Goal: Information Seeking & Learning: Compare options

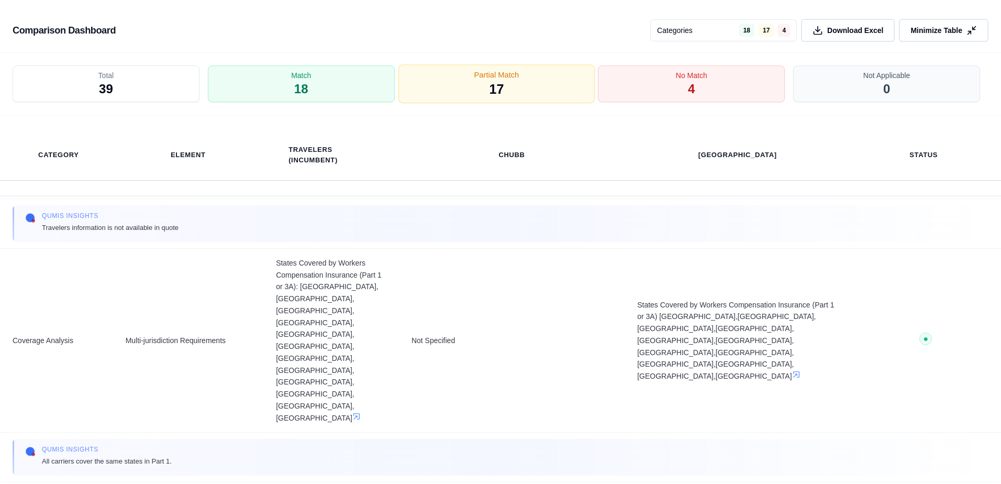
scroll to position [105, 0]
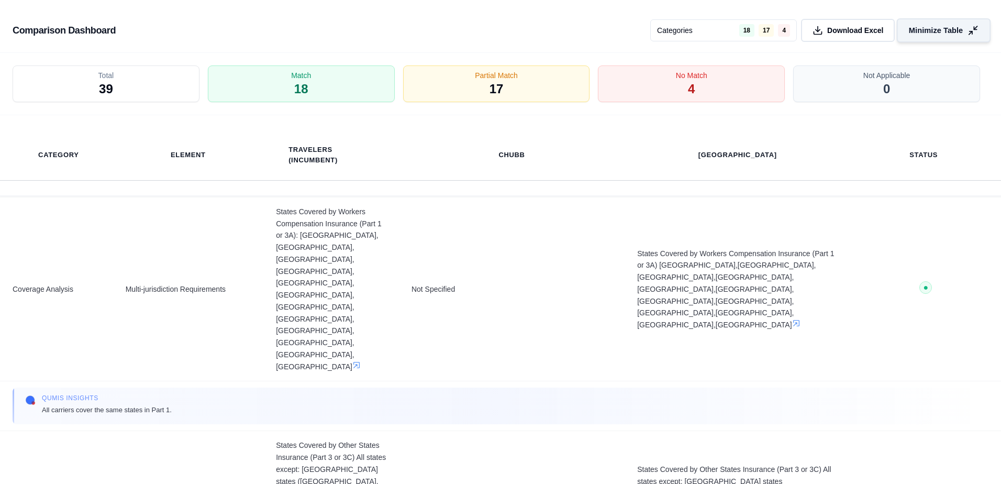
click at [923, 27] on span "Minimize Table" at bounding box center [936, 30] width 54 height 11
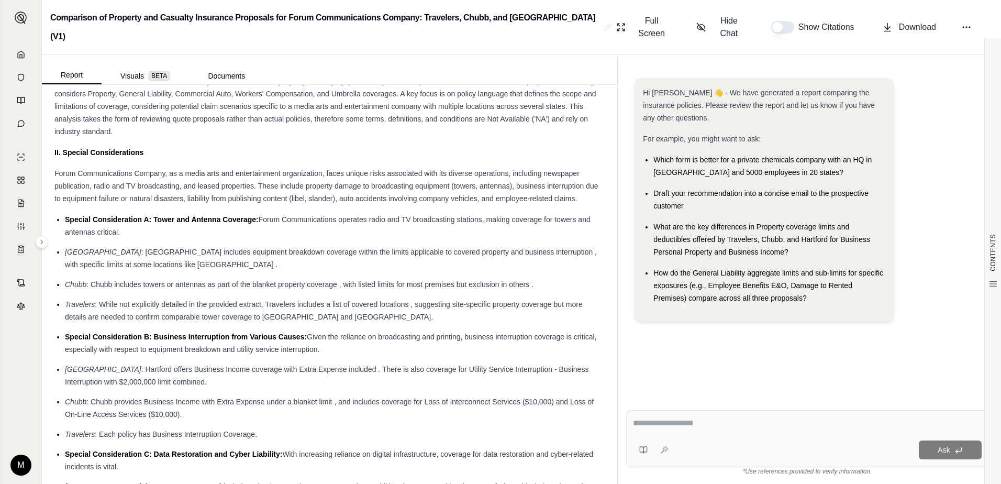
scroll to position [838, 0]
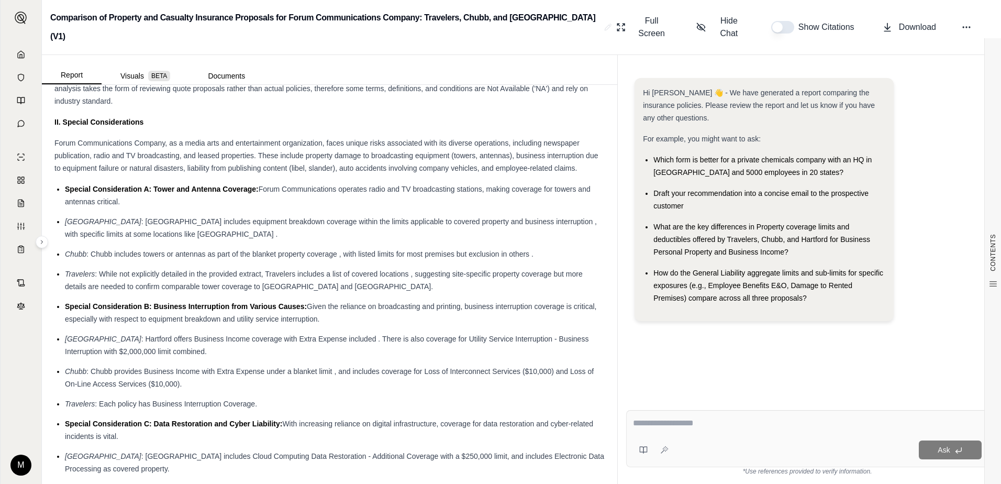
click at [676, 427] on textarea at bounding box center [807, 423] width 349 height 13
type textarea "**********"
click at [946, 447] on span "Ask" at bounding box center [944, 450] width 12 height 8
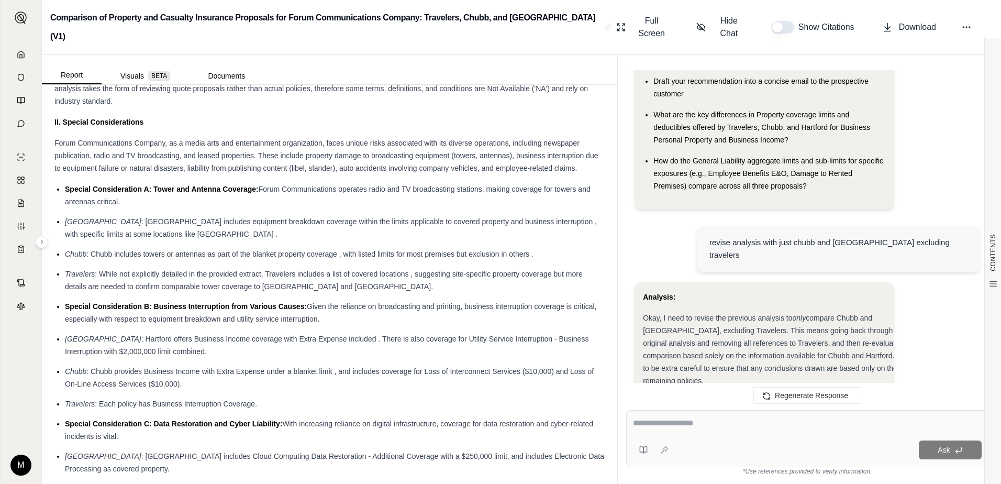
scroll to position [0, 0]
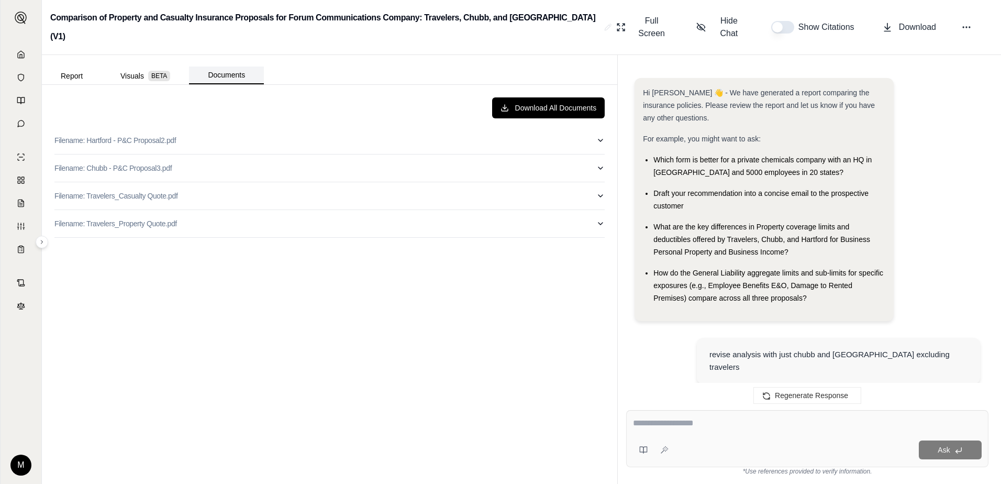
click at [229, 67] on button "Documents" at bounding box center [226, 76] width 75 height 18
click at [602, 192] on icon "button" at bounding box center [601, 196] width 8 height 8
click at [969, 22] on icon at bounding box center [967, 27] width 10 height 10
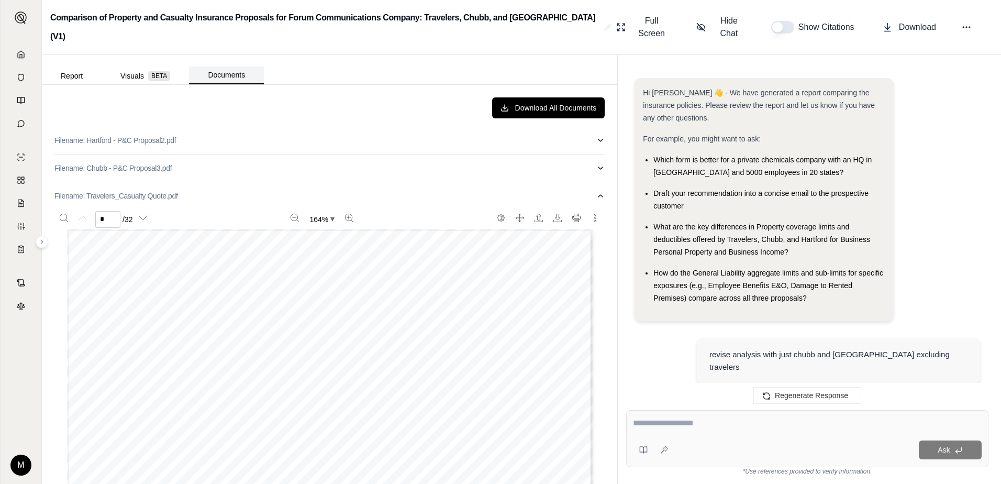
click at [221, 67] on button "Documents" at bounding box center [226, 76] width 75 height 18
click at [229, 67] on button "Documents" at bounding box center [226, 76] width 75 height 18
click at [152, 68] on button "Visuals BETA" at bounding box center [145, 76] width 87 height 17
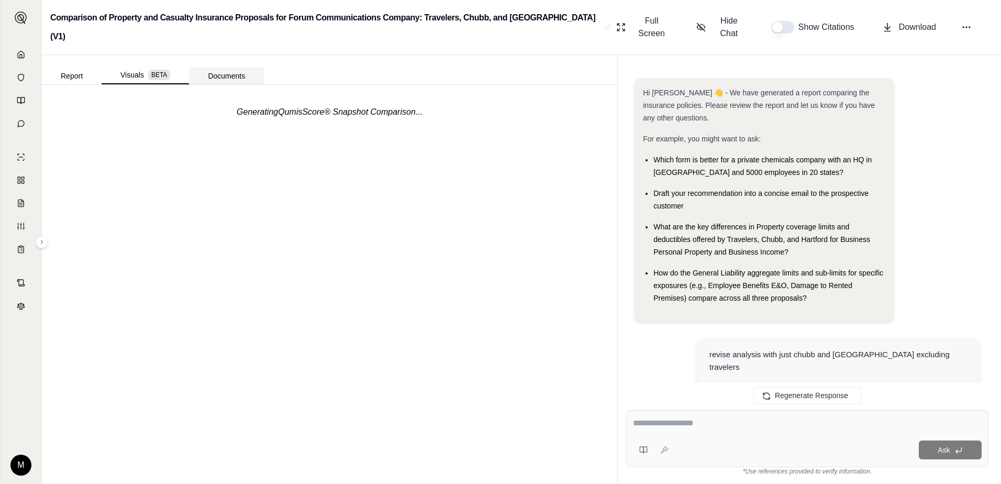
click at [230, 68] on button "Documents" at bounding box center [226, 76] width 75 height 17
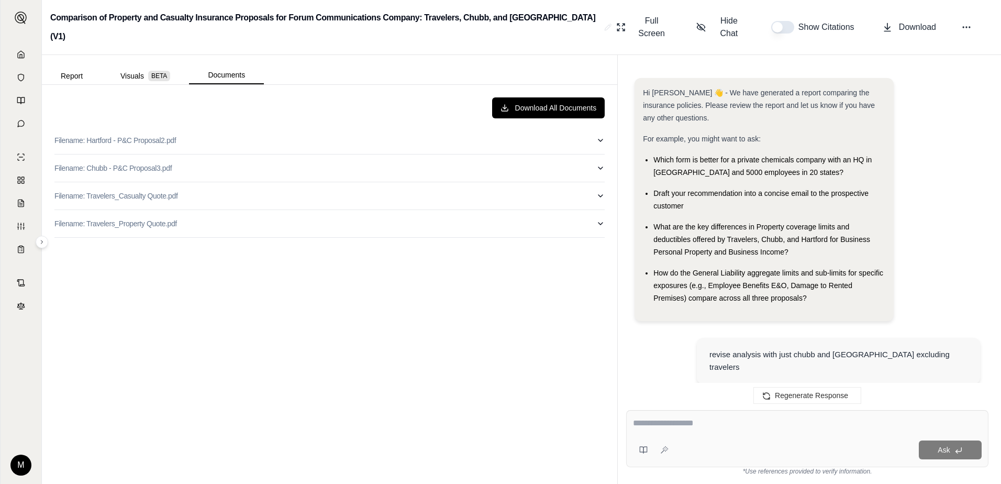
drag, startPoint x: 143, startPoint y: 205, endPoint x: 92, endPoint y: 242, distance: 63.4
click at [92, 242] on div "Download All Documents Filename: Hartford - P&C Proposal2.pdf Filename: Chubb -…" at bounding box center [329, 284] width 567 height 391
click at [599, 219] on icon "button" at bounding box center [601, 223] width 8 height 8
click at [591, 241] on icon "More actions" at bounding box center [595, 245] width 8 height 8
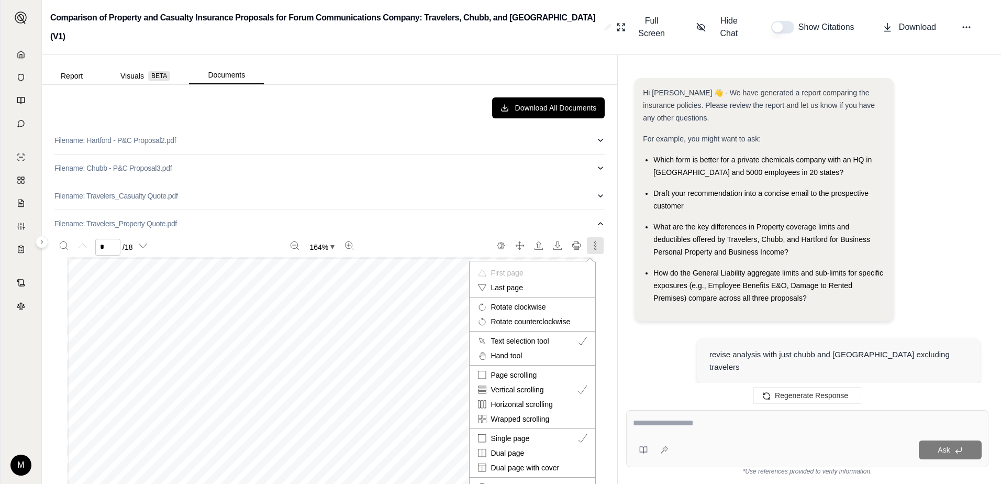
click at [292, 97] on div at bounding box center [500, 242] width 1001 height 484
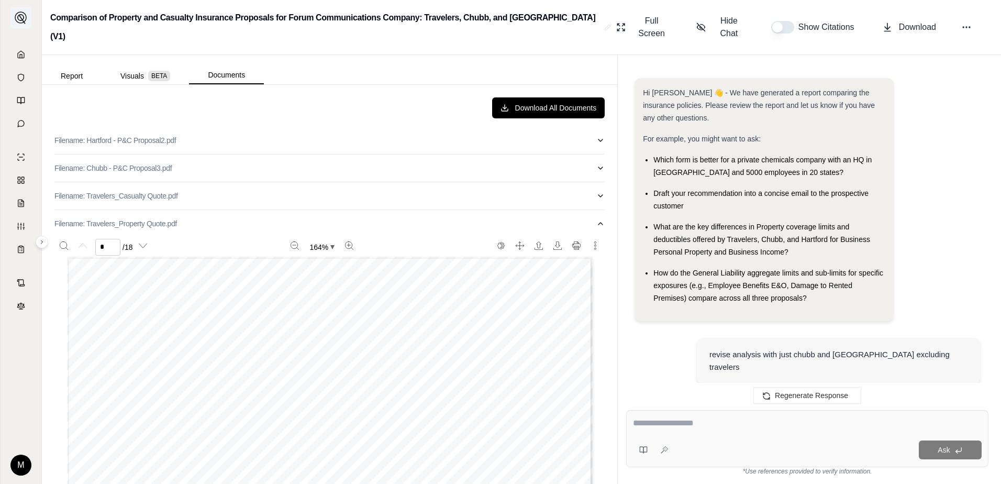
click at [22, 17] on img at bounding box center [21, 18] width 13 height 13
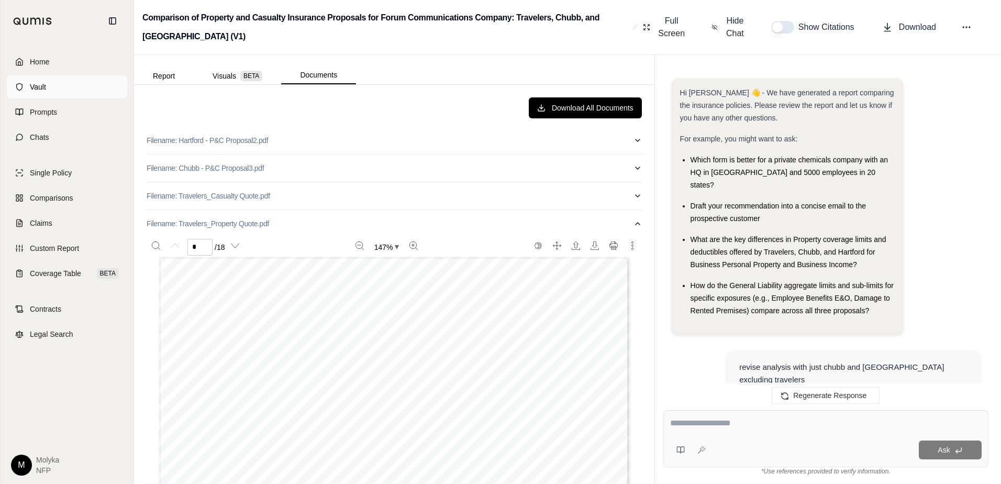
click at [43, 87] on span "Vault" at bounding box center [38, 87] width 16 height 10
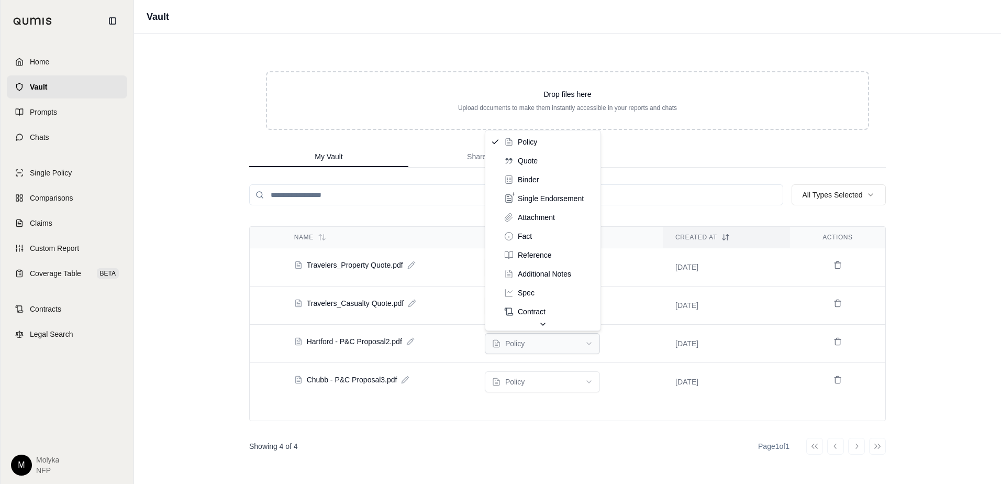
click at [590, 343] on html "Home Vault Prompts Chats Single Policy Comparisons Claims Custom Report Coverag…" at bounding box center [500, 242] width 1001 height 484
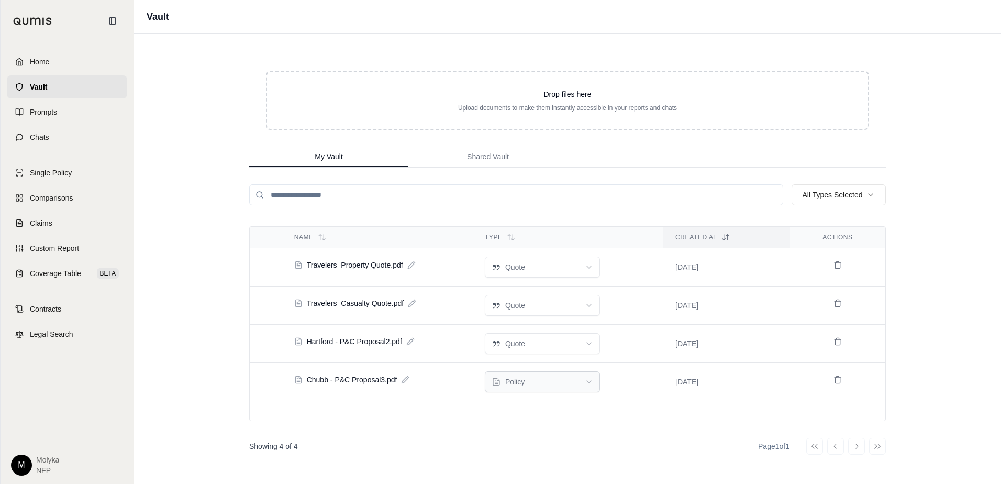
click at [593, 380] on html "Home Vault Prompts Chats Single Policy Comparisons Claims Custom Report Coverag…" at bounding box center [500, 242] width 1001 height 484
click at [582, 381] on html "Home Vault Prompts Chats Single Policy Comparisons Claims Custom Report Coverag…" at bounding box center [500, 242] width 1001 height 484
click at [446, 426] on div "Drop files here Upload documents to make them instantly accessible in your repo…" at bounding box center [568, 259] width 670 height 450
click at [569, 406] on div "Name Type Created At Actions Travelers_Property Quote.pdf quote [DATE] Traveler…" at bounding box center [567, 323] width 637 height 195
click at [49, 199] on span "Comparisons" at bounding box center [51, 198] width 43 height 10
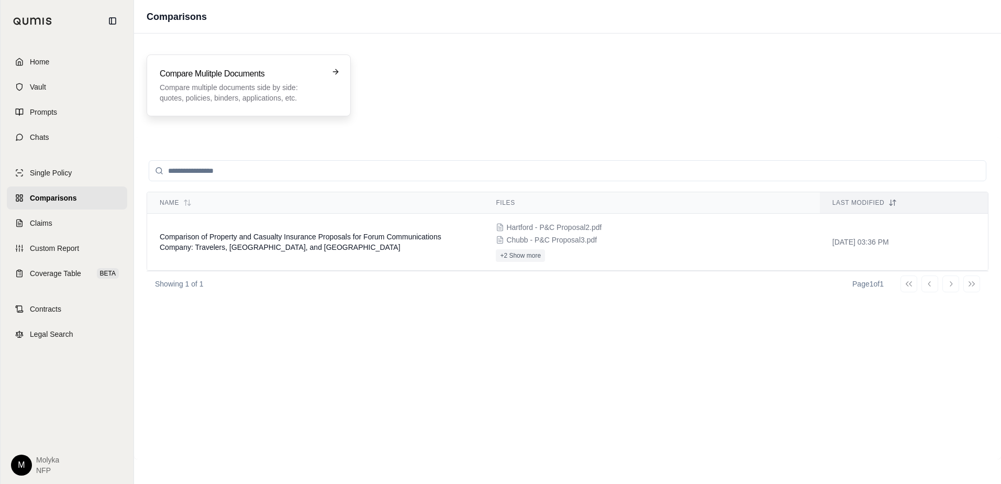
click at [258, 76] on h3 "Compare Mulitple Documents" at bounding box center [241, 74] width 163 height 13
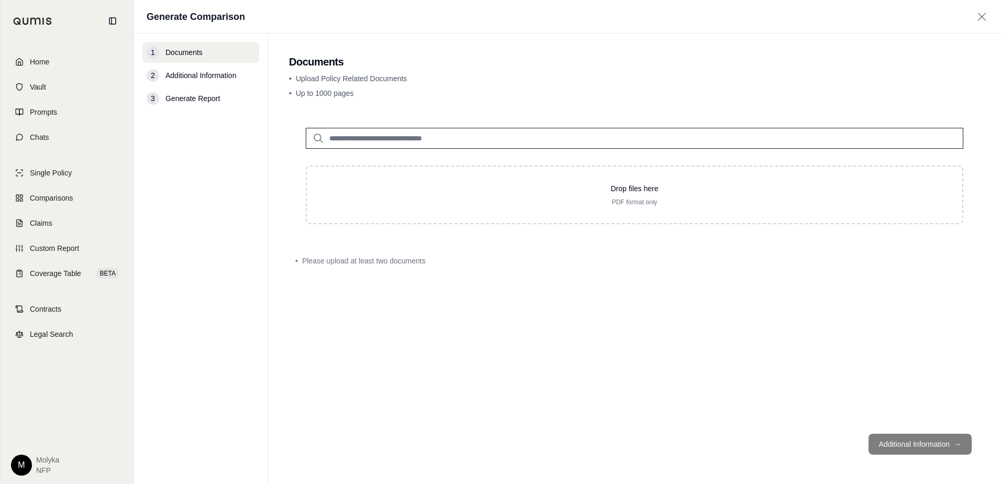
click at [460, 138] on input "search" at bounding box center [635, 138] width 658 height 21
click at [444, 156] on p "Chubb - P&C Proposal3.pdf #2" at bounding box center [396, 159] width 119 height 13
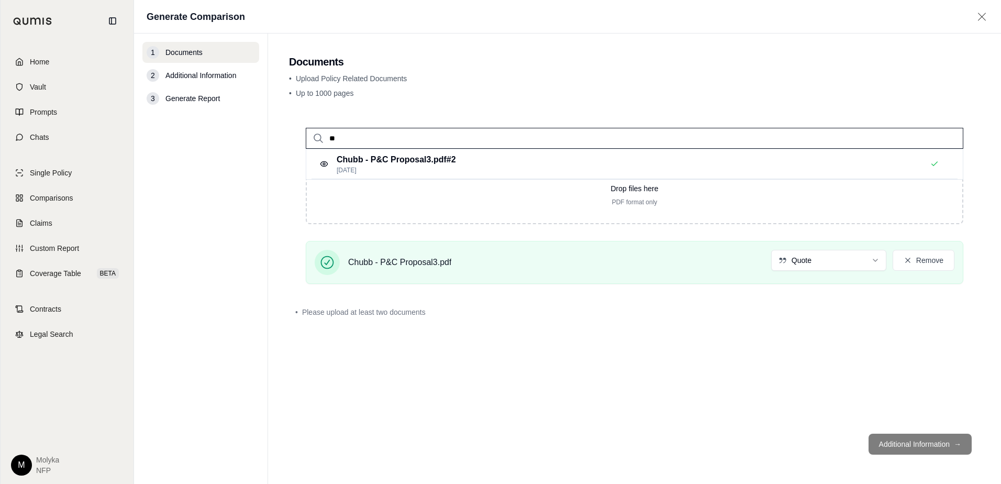
drag, startPoint x: 396, startPoint y: 133, endPoint x: 299, endPoint y: 128, distance: 97.0
click at [299, 128] on div "**" at bounding box center [634, 130] width 691 height 38
type input "****"
click at [367, 168] on p "[DATE]" at bounding box center [400, 170] width 126 height 8
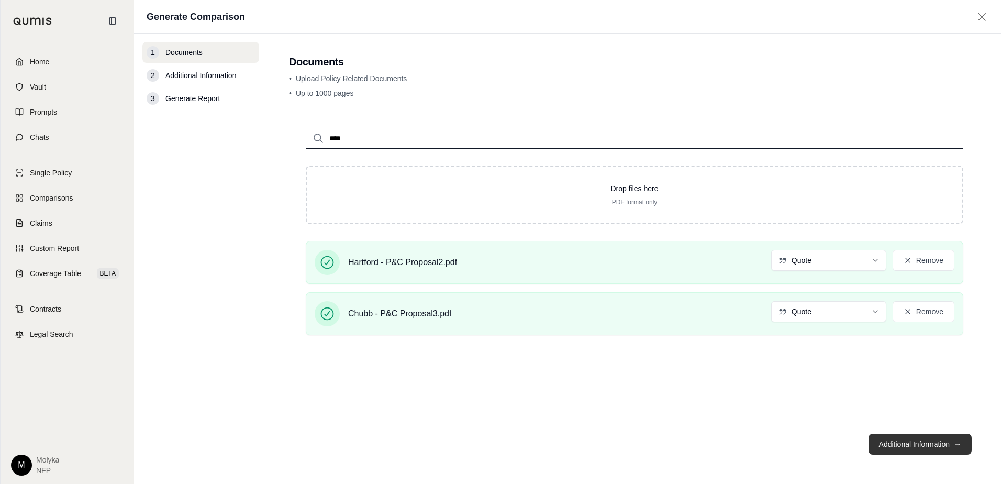
click at [897, 444] on button "Additional Information →" at bounding box center [920, 444] width 103 height 21
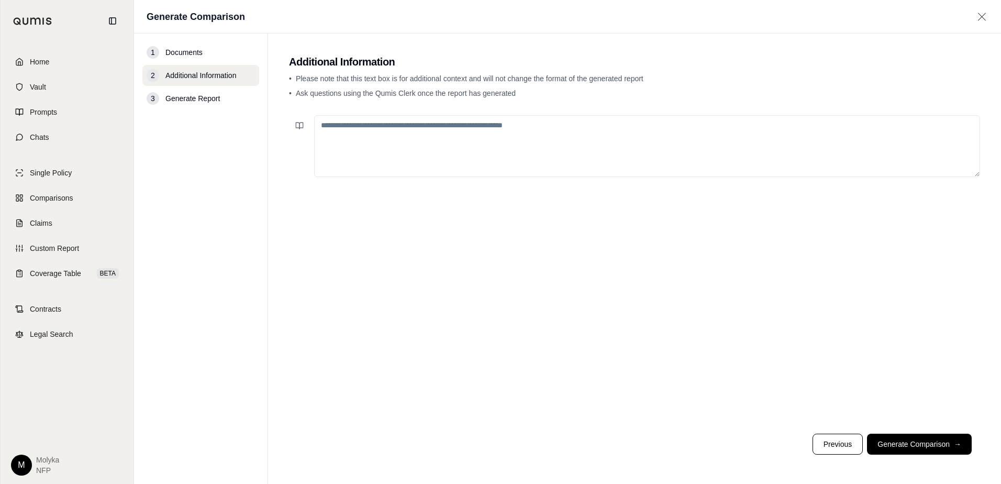
click at [554, 135] on textarea at bounding box center [647, 146] width 666 height 62
click at [927, 442] on button "Generate Comparison →" at bounding box center [919, 444] width 105 height 21
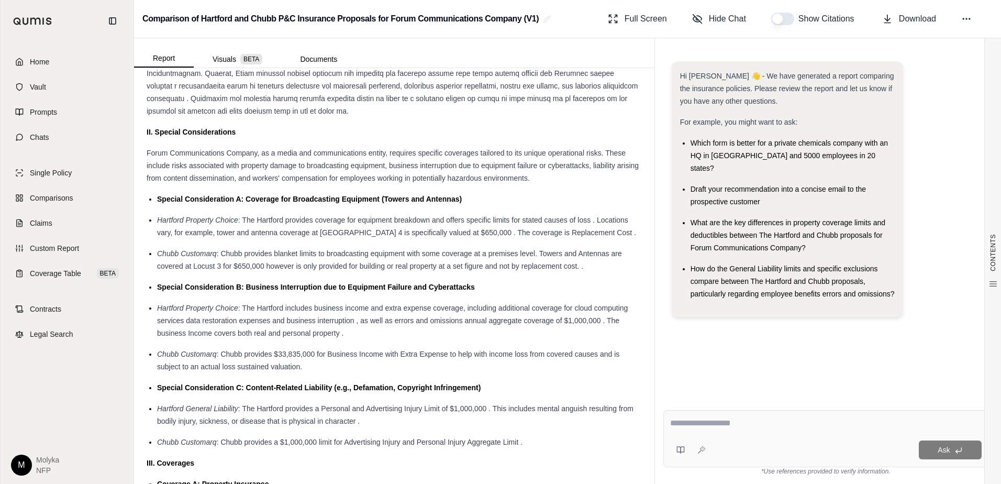
scroll to position [733, 0]
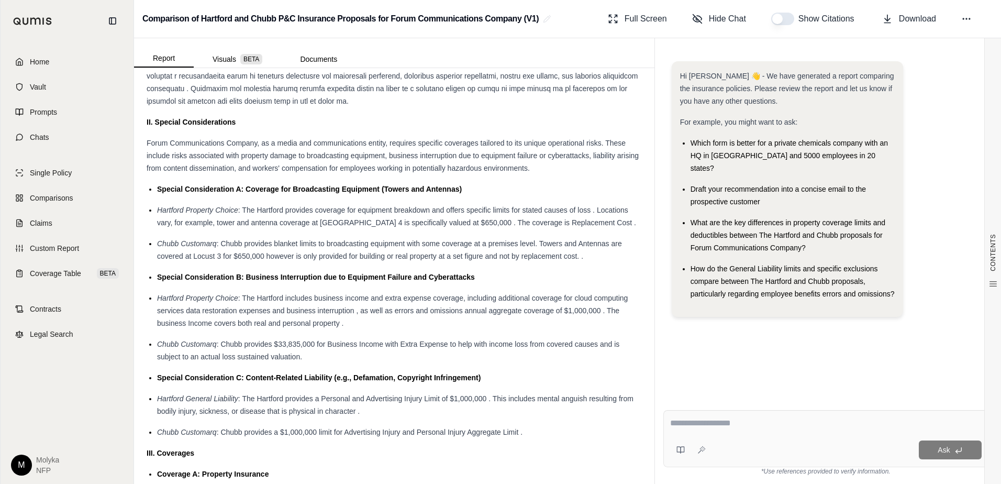
click at [782, 18] on button "button" at bounding box center [782, 19] width 23 height 13
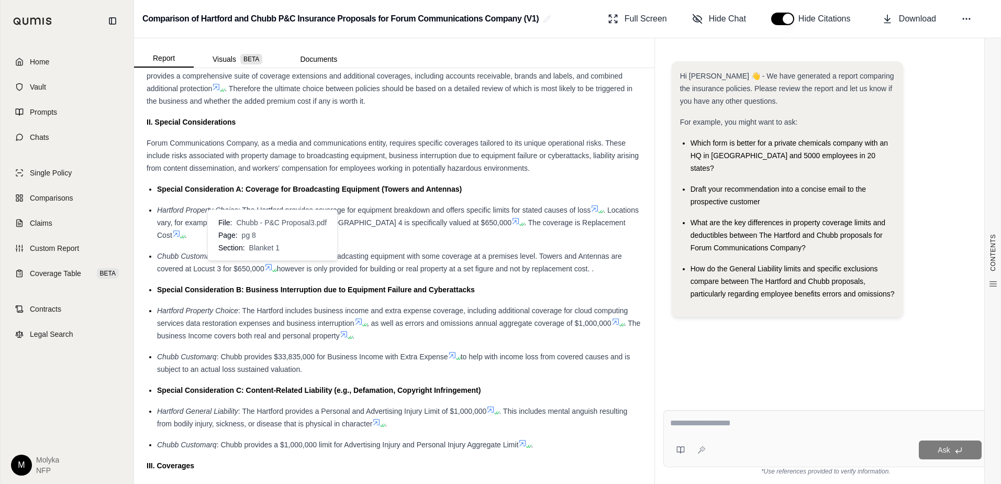
click at [271, 268] on icon at bounding box center [269, 267] width 6 height 6
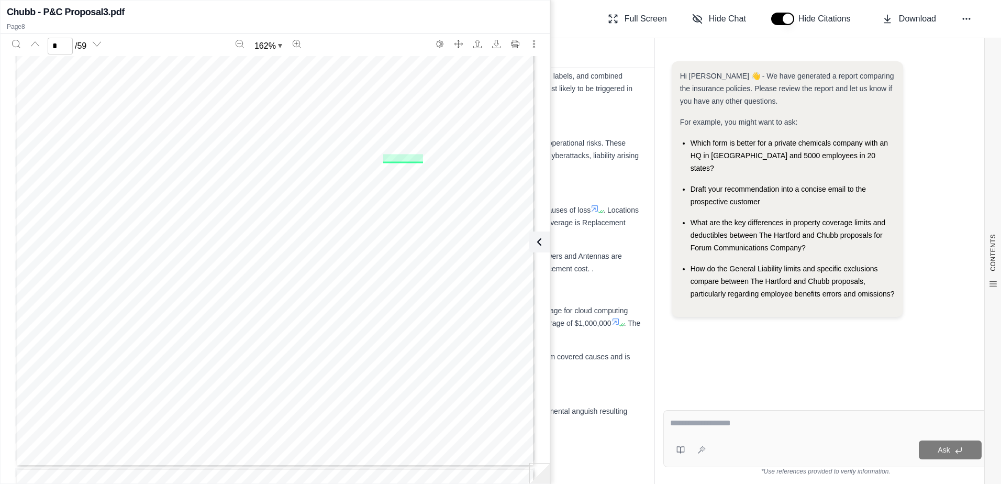
scroll to position [5025, 0]
type input "*"
click at [534, 241] on icon at bounding box center [537, 242] width 13 height 13
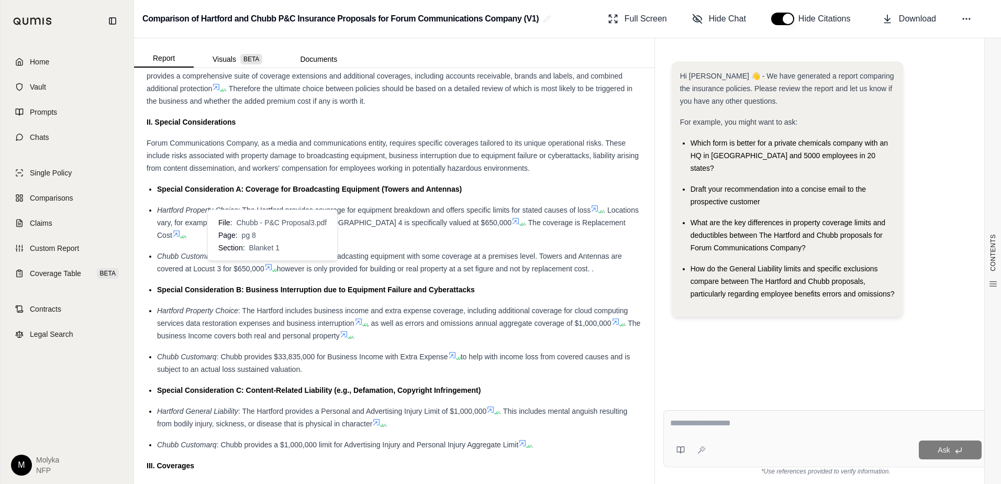
click at [278, 267] on icon at bounding box center [276, 270] width 6 height 6
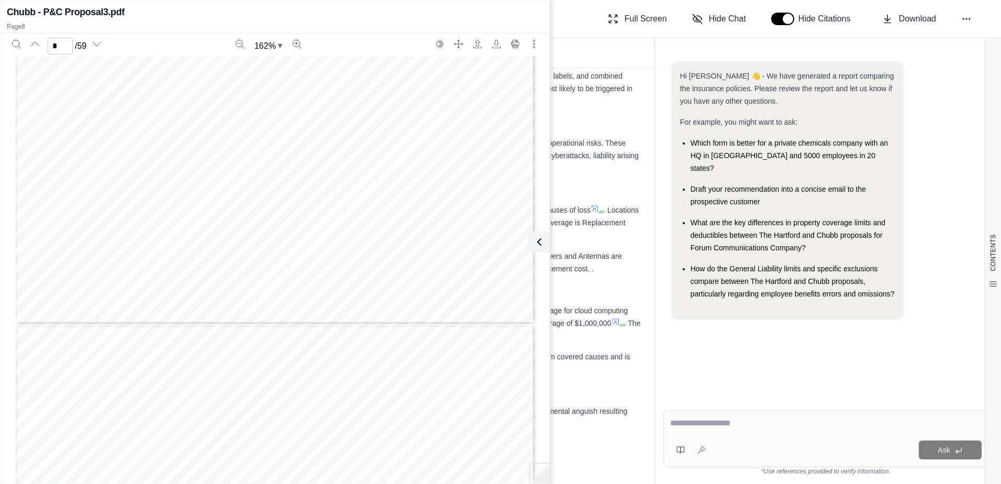
scroll to position [5183, 0]
type input "*"
click at [540, 241] on icon at bounding box center [537, 242] width 13 height 13
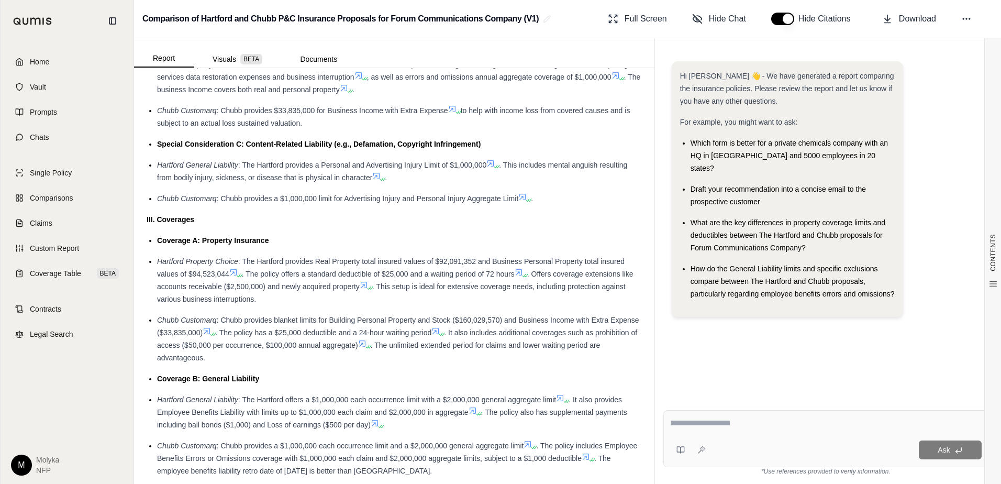
scroll to position [995, 0]
